Goal: Task Accomplishment & Management: Manage account settings

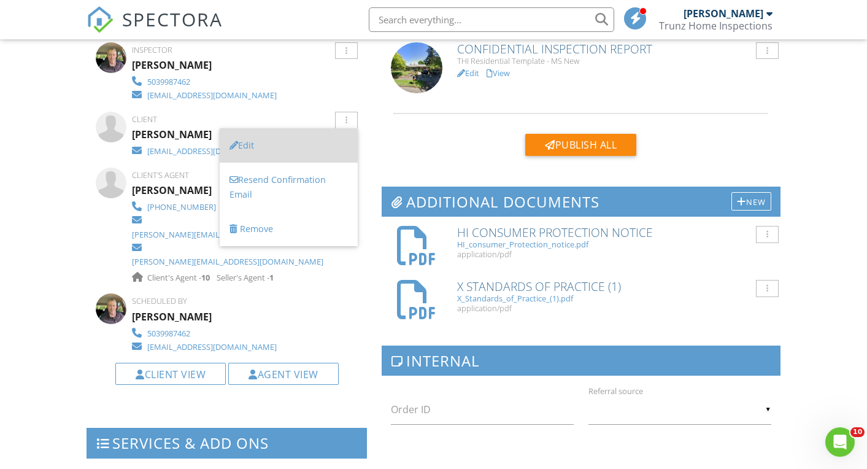
click at [276, 145] on li "Edit" at bounding box center [289, 145] width 138 height 34
click at [249, 145] on div at bounding box center [433, 232] width 867 height 586
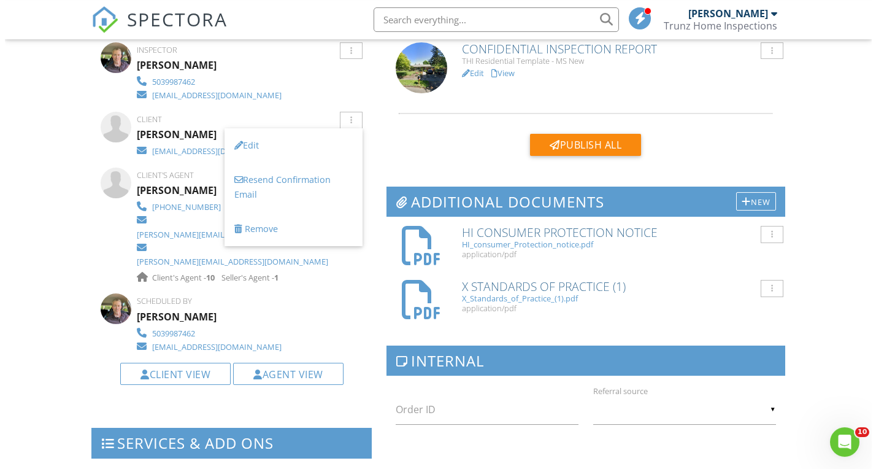
scroll to position [358, 0]
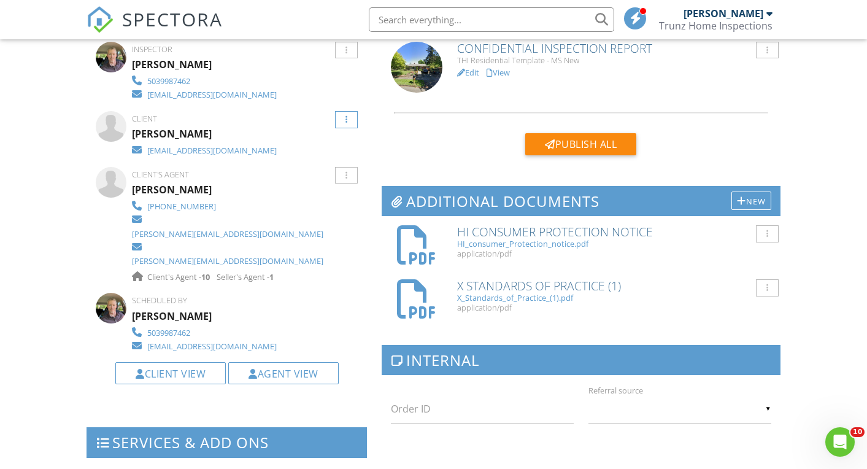
click at [346, 123] on div at bounding box center [346, 120] width 2 height 8
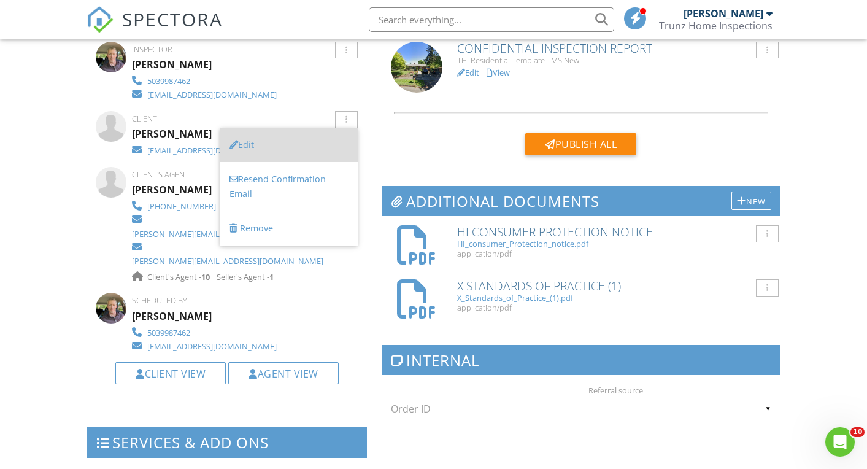
click at [278, 142] on li "Edit" at bounding box center [289, 145] width 138 height 34
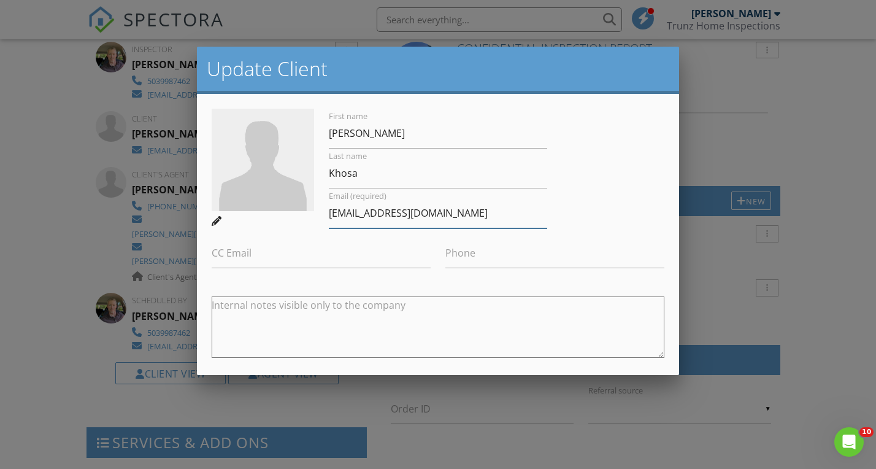
click at [362, 218] on input "[EMAIL_ADDRESS][DOMAIN_NAME]" at bounding box center [438, 213] width 219 height 30
click at [364, 213] on input "[EMAIL_ADDRESS][DOMAIN_NAME]" at bounding box center [438, 213] width 219 height 30
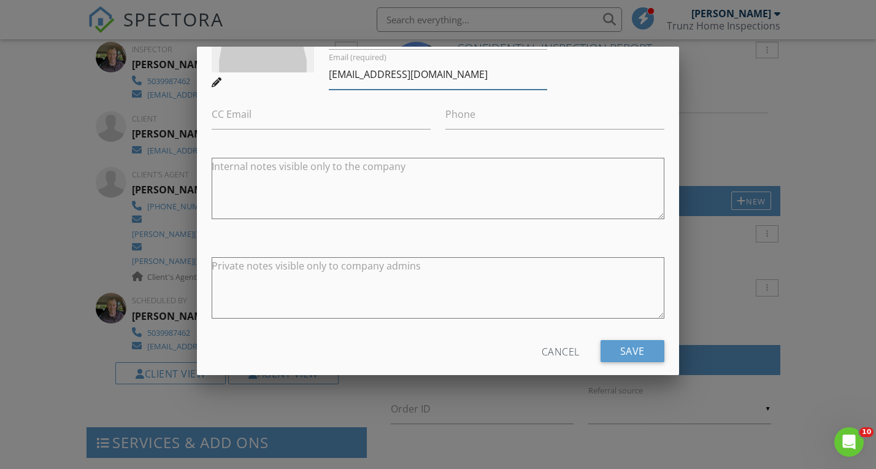
scroll to position [155, 0]
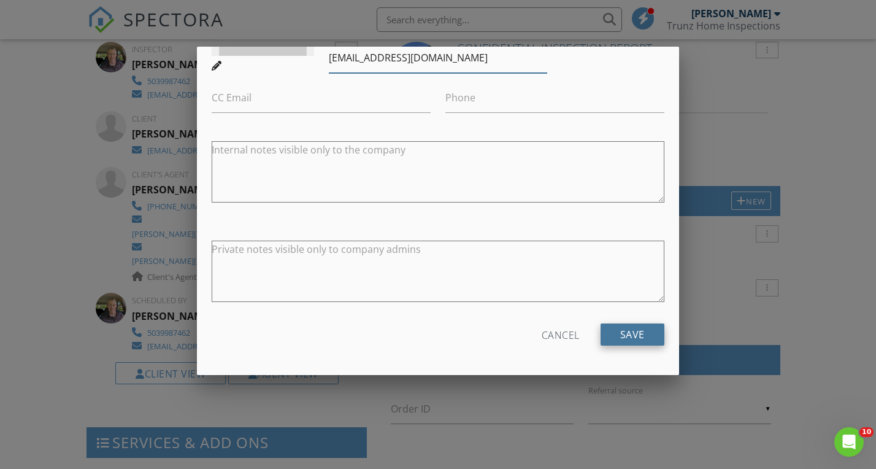
type input "[EMAIL_ADDRESS][DOMAIN_NAME]"
click at [632, 323] on input "Save" at bounding box center [632, 334] width 64 height 22
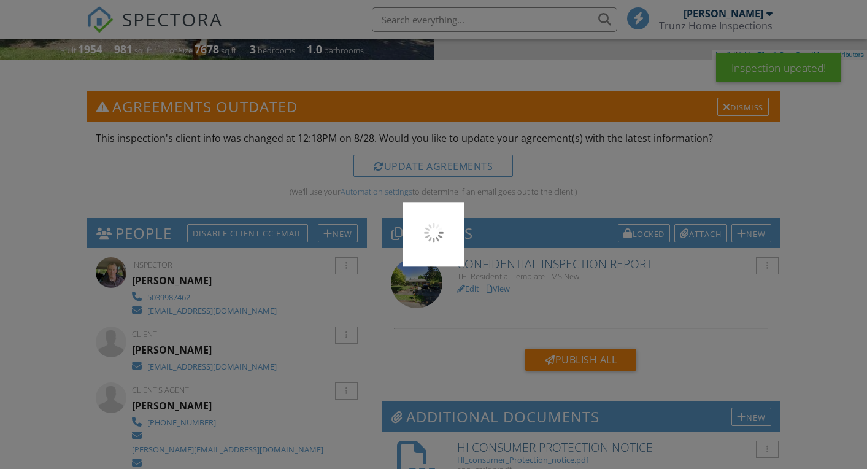
scroll to position [268, 0]
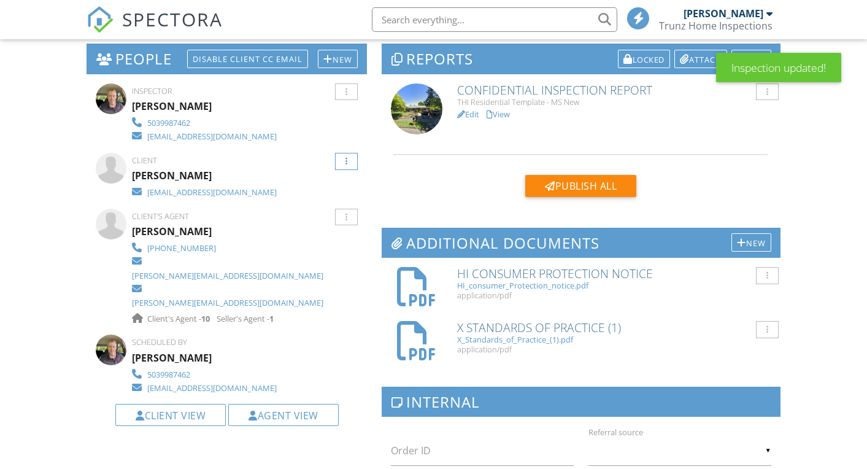
click at [350, 160] on div at bounding box center [346, 161] width 23 height 17
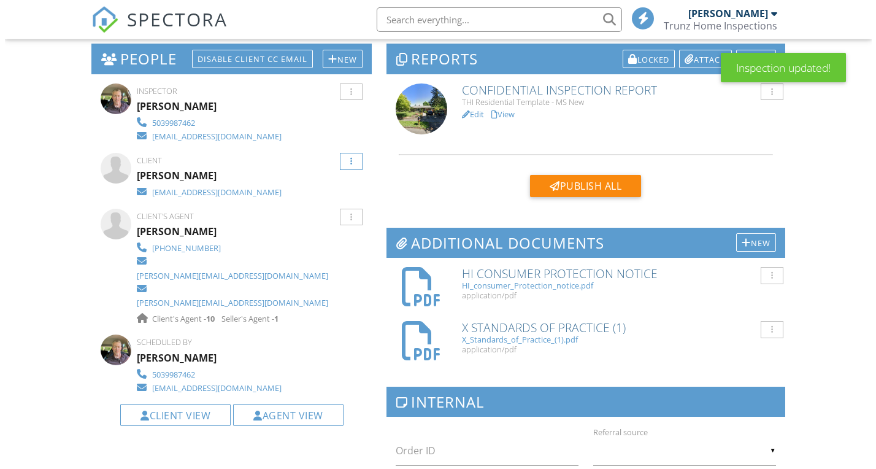
scroll to position [316, 0]
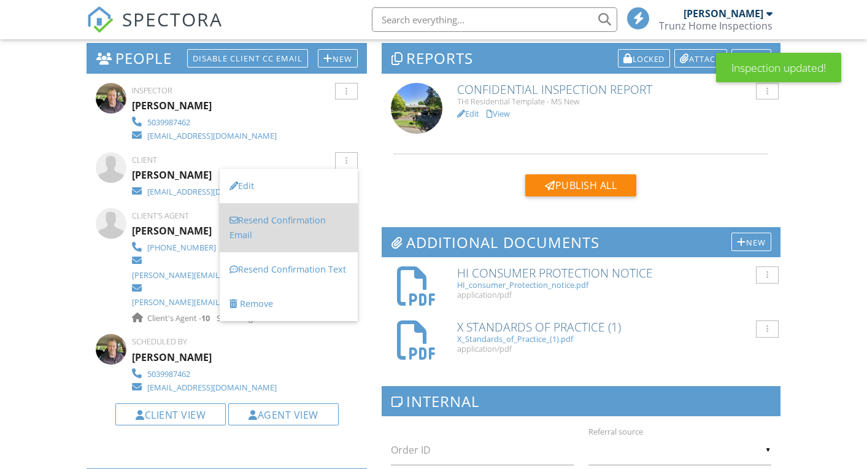
click at [303, 222] on li "Resend Confirmation Email" at bounding box center [289, 227] width 138 height 49
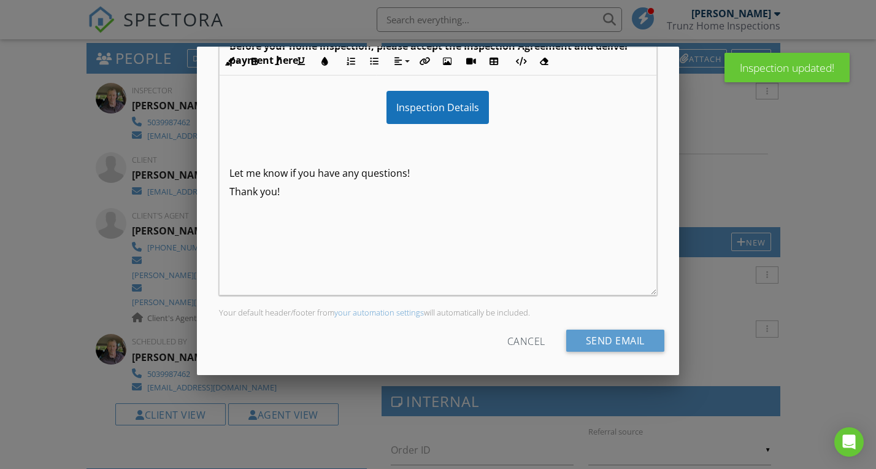
click at [610, 339] on div at bounding box center [438, 234] width 876 height 469
